Goal: Task Accomplishment & Management: Use online tool/utility

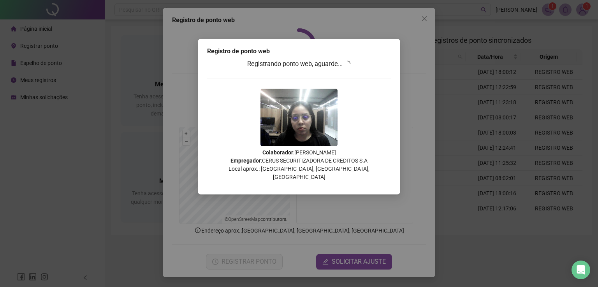
click at [420, 16] on div "Registro de ponto web Registrando ponto web, aguarde... Colaborador : [PERSON_N…" at bounding box center [299, 143] width 598 height 287
click at [420, 19] on div "Registro de ponto web Registrando ponto web, aguarde... Colaborador : [PERSON_N…" at bounding box center [299, 143] width 598 height 287
drag, startPoint x: 370, startPoint y: 74, endPoint x: 210, endPoint y: 31, distance: 166.2
click at [370, 74] on div "Registrando ponto web, aguarde... Colaborador : [PERSON_NAME] Empregador : CERU…" at bounding box center [299, 123] width 184 height 128
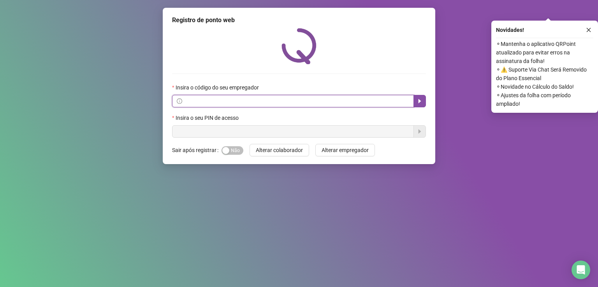
click at [291, 106] on span at bounding box center [293, 101] width 242 height 12
